Goal: Information Seeking & Learning: Check status

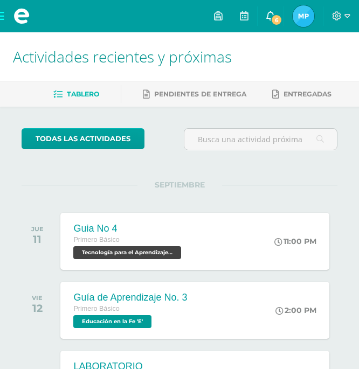
click at [272, 13] on icon at bounding box center [270, 16] width 9 height 10
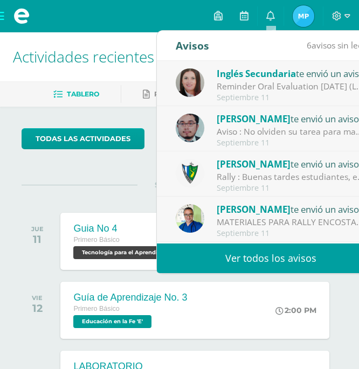
click at [294, 261] on link "Ver todos los avisos" at bounding box center [271, 259] width 228 height 30
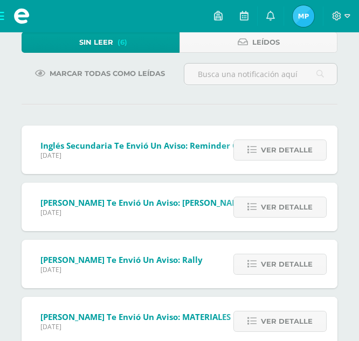
scroll to position [211, 0]
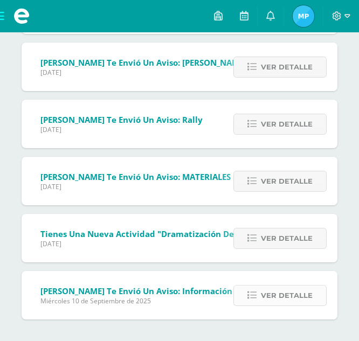
click at [286, 301] on span "Ver detalle" at bounding box center [287, 296] width 52 height 20
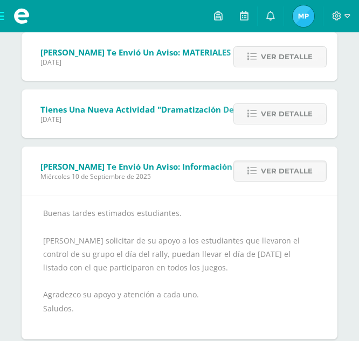
scroll to position [356, 0]
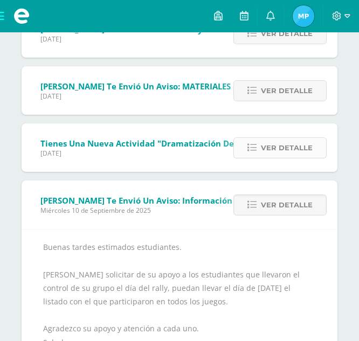
click at [298, 143] on span "Ver detalle" at bounding box center [287, 148] width 52 height 20
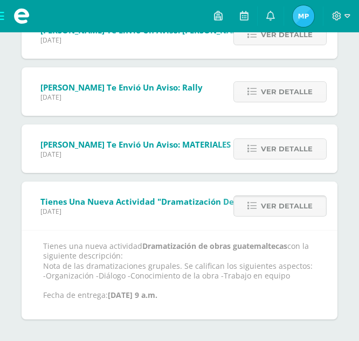
scroll to position [244, 0]
click at [298, 143] on span "Ver detalle" at bounding box center [287, 149] width 52 height 20
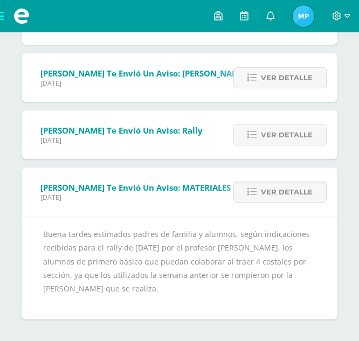
scroll to position [201, 0]
click at [297, 138] on span "Ver detalle" at bounding box center [287, 135] width 52 height 20
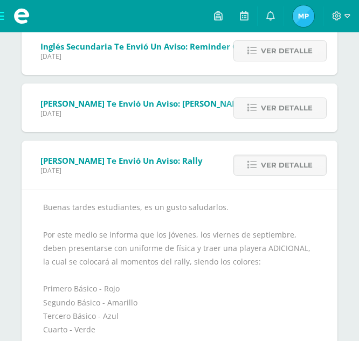
scroll to position [158, 0]
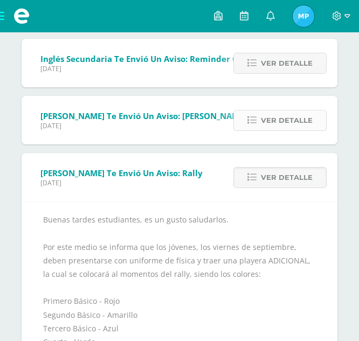
click at [291, 127] on span "Ver detalle" at bounding box center [287, 121] width 52 height 20
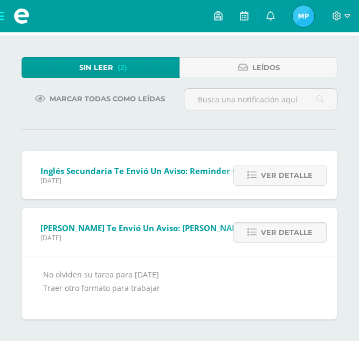
scroll to position [46, 0]
click at [280, 172] on span "Ver detalle" at bounding box center [287, 176] width 52 height 20
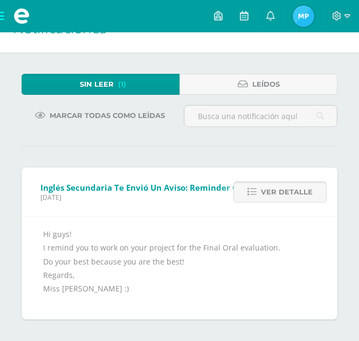
scroll to position [29, 0]
